Goal: Information Seeking & Learning: Learn about a topic

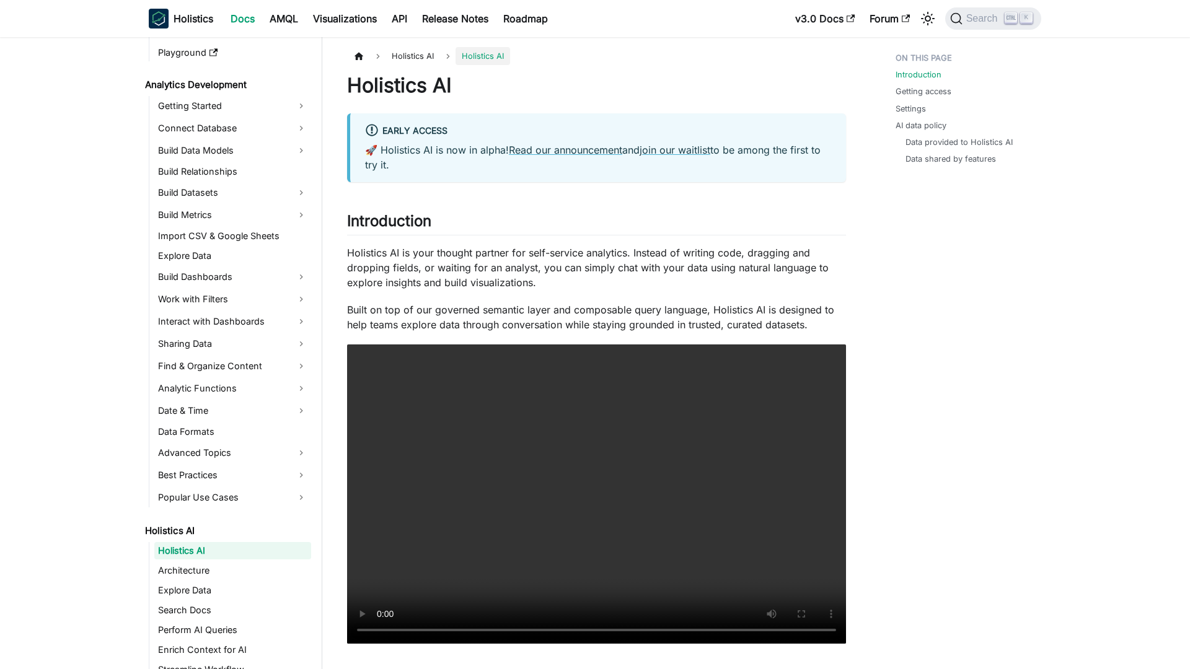
scroll to position [171, 0]
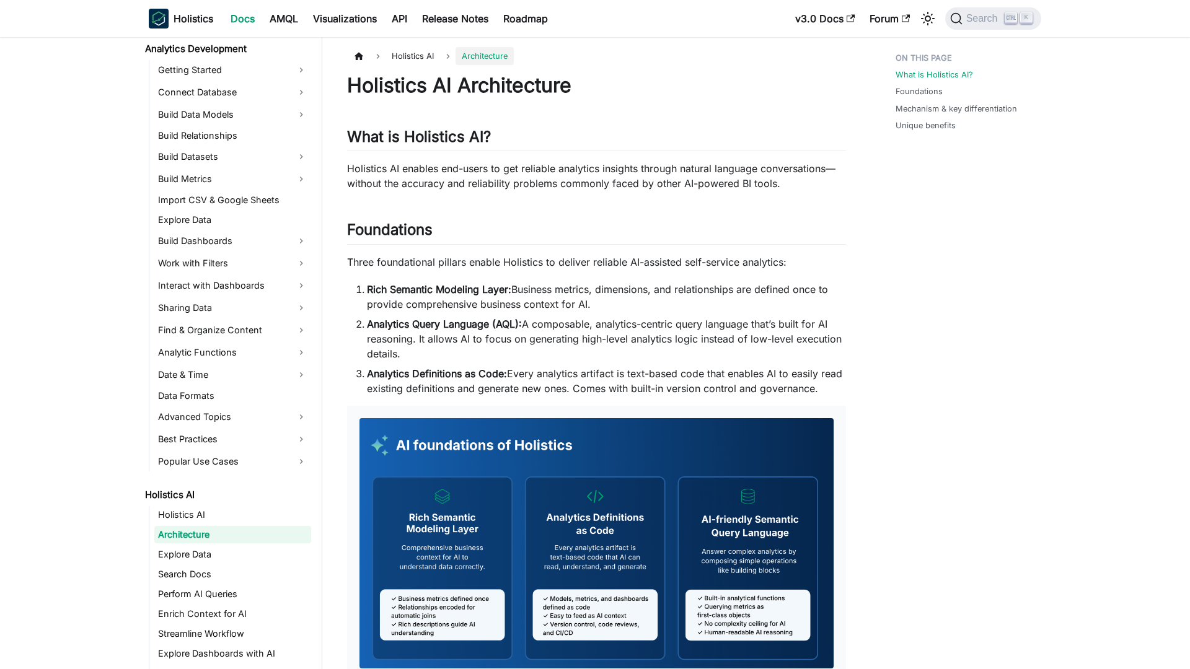
scroll to position [191, 0]
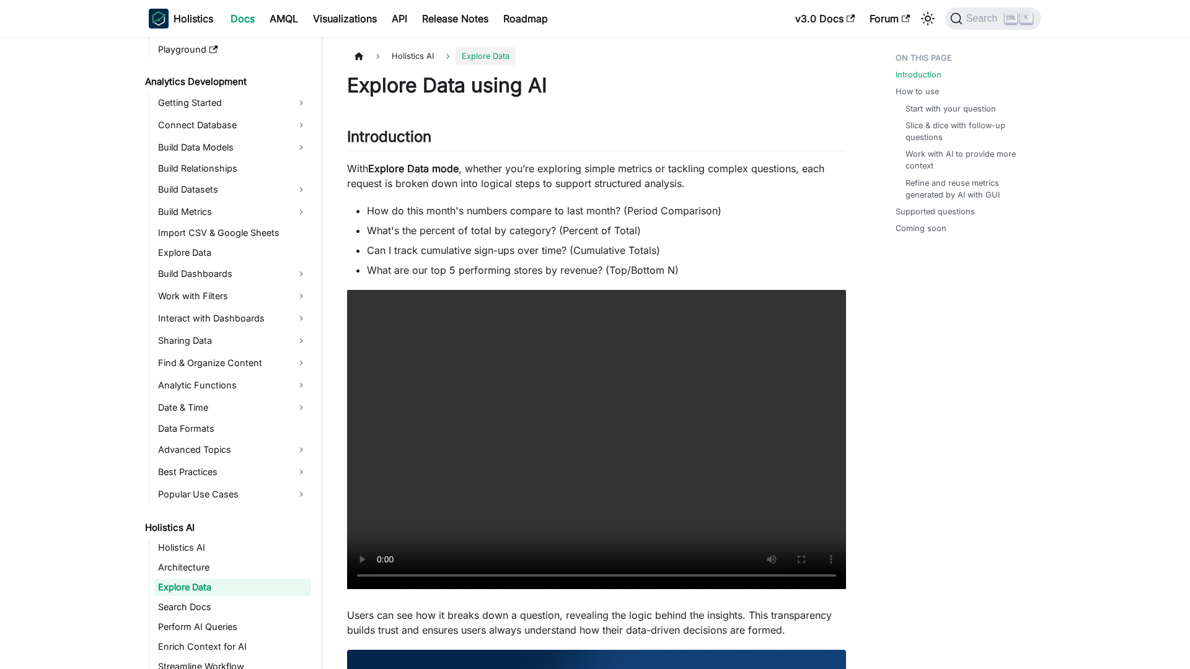
scroll to position [211, 0]
